Goal: Information Seeking & Learning: Learn about a topic

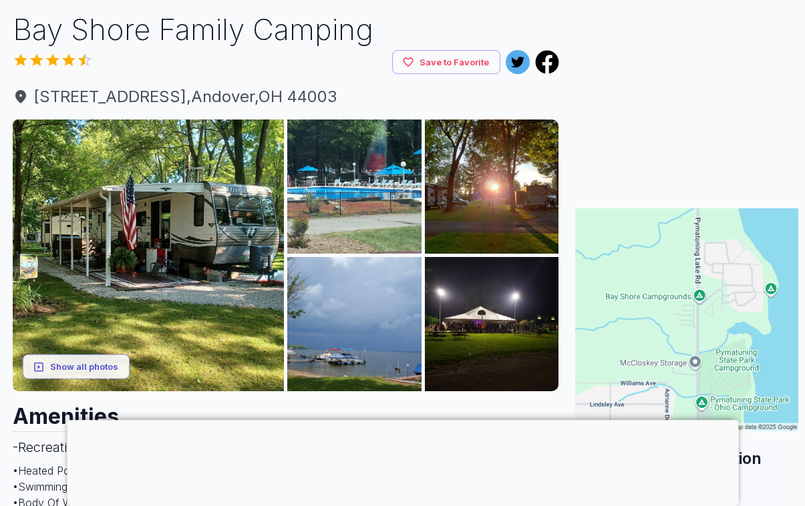
scroll to position [88, 0]
click at [412, 420] on div at bounding box center [402, 420] width 671 height 0
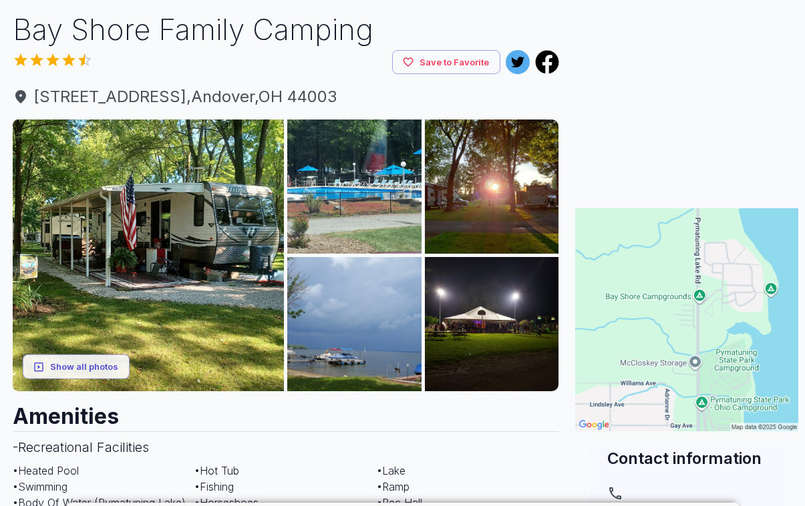
click at [71, 370] on button "Show all photos" at bounding box center [76, 367] width 107 height 25
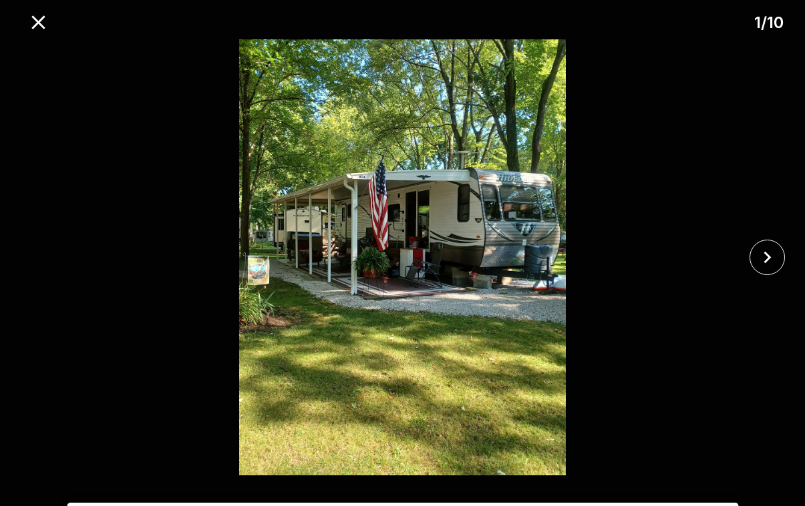
click at [771, 268] on icon "close" at bounding box center [767, 257] width 23 height 23
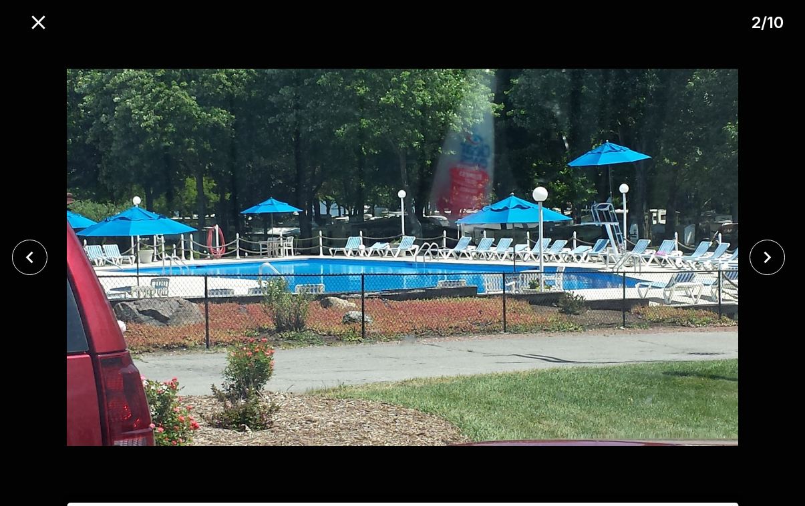
click at [765, 264] on icon "close" at bounding box center [767, 258] width 7 height 12
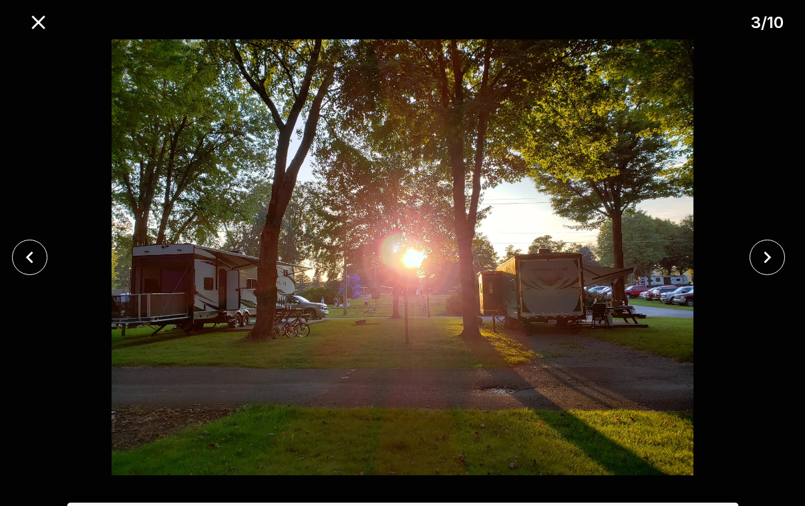
click at [766, 269] on icon "close" at bounding box center [767, 257] width 23 height 23
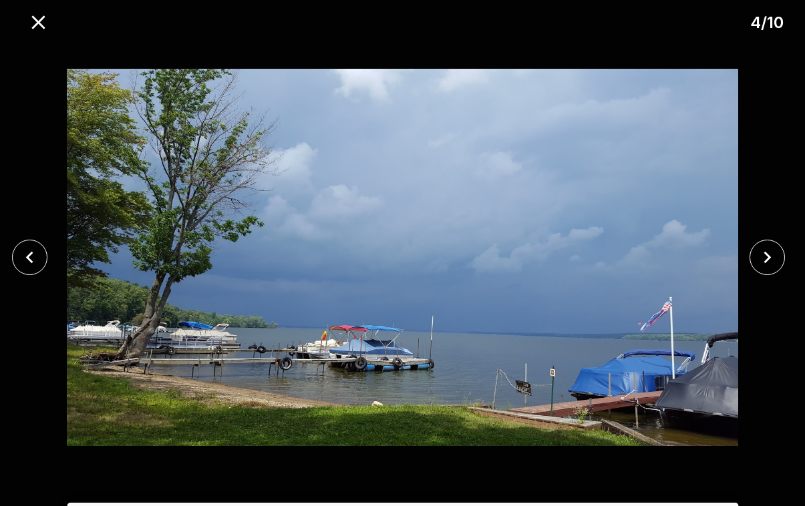
click at [762, 269] on icon "close" at bounding box center [767, 257] width 23 height 23
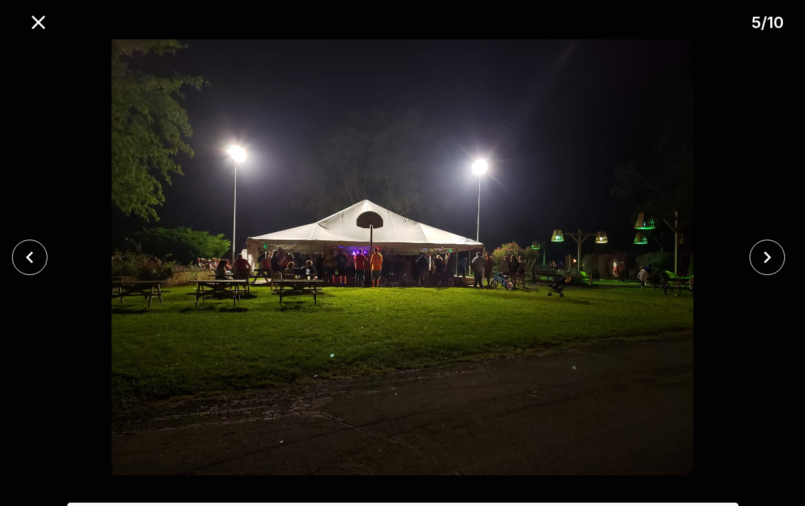
click at [785, 270] on button "close" at bounding box center [767, 257] width 35 height 35
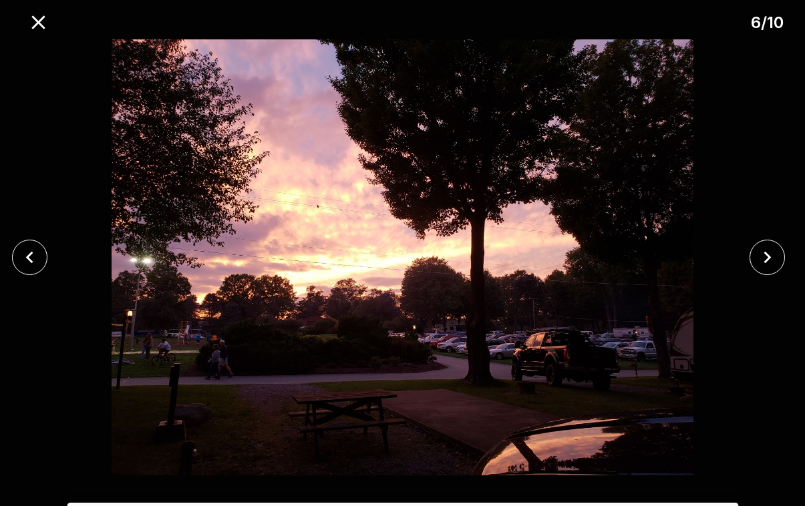
click at [768, 269] on icon "close" at bounding box center [767, 257] width 23 height 23
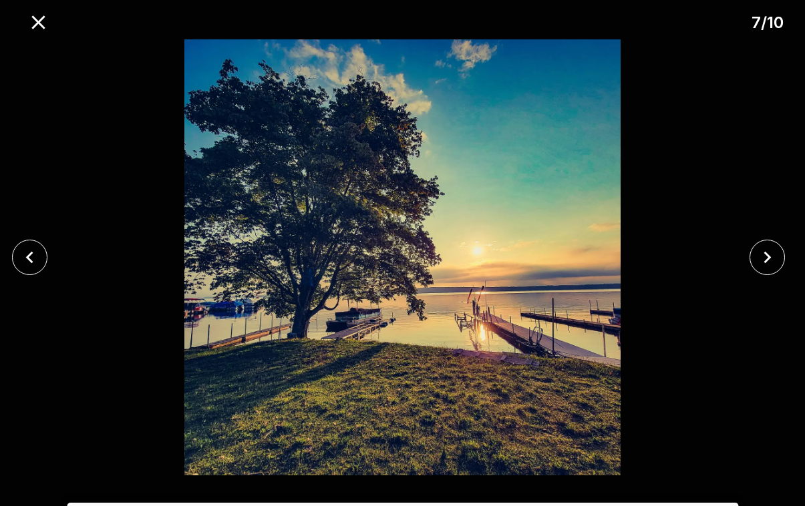
click at [768, 269] on icon "close" at bounding box center [767, 257] width 23 height 23
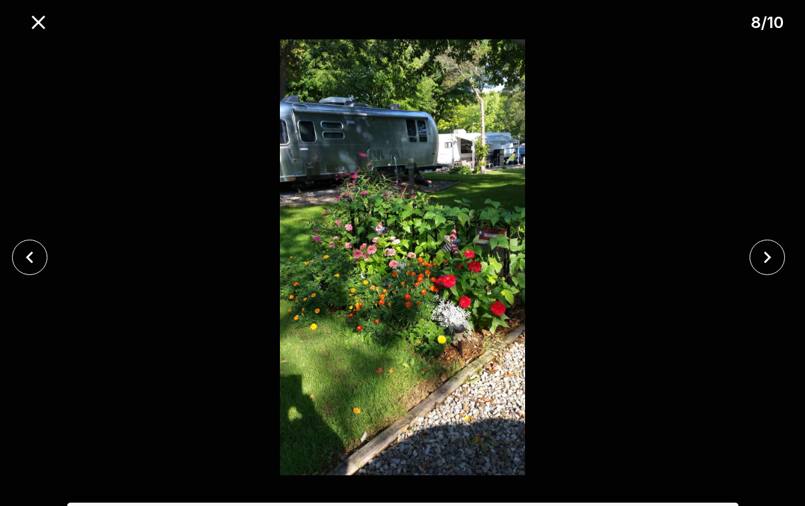
click at [768, 269] on icon "close" at bounding box center [767, 257] width 23 height 23
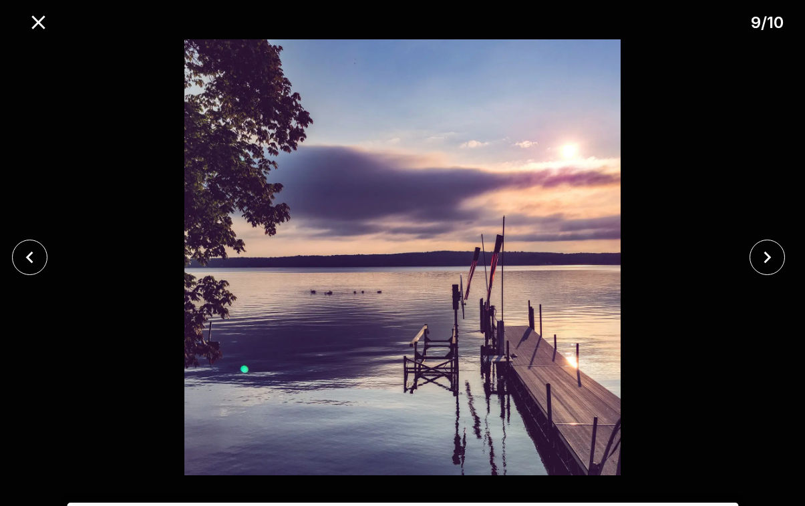
click at [773, 269] on icon "close" at bounding box center [767, 257] width 23 height 23
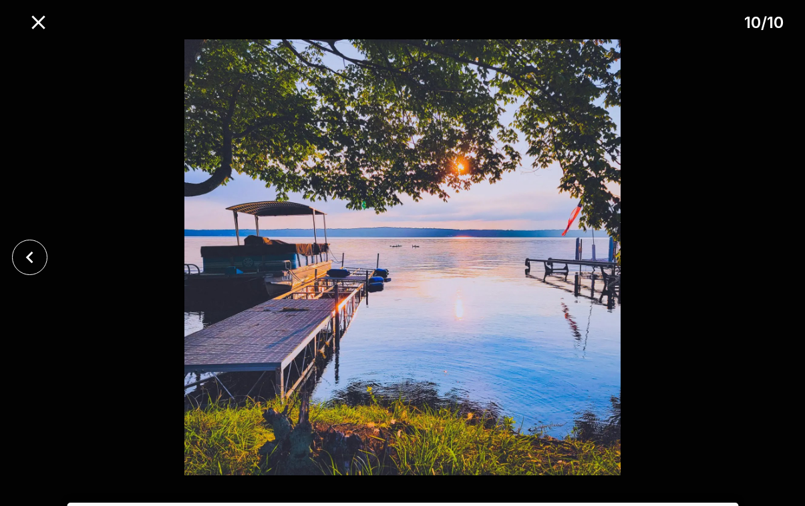
click at [31, 26] on icon "close" at bounding box center [38, 22] width 23 height 23
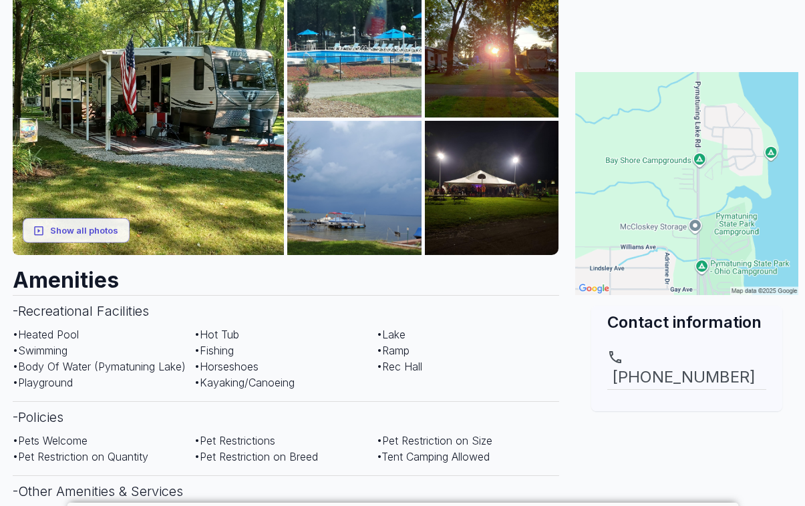
scroll to position [198, 0]
